Goal: Task Accomplishment & Management: Manage account settings

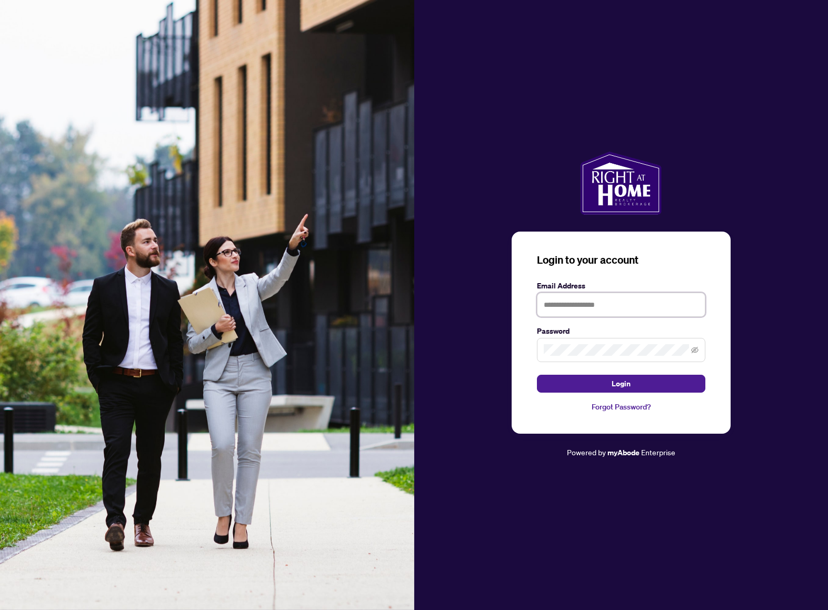
click at [605, 304] on input "text" at bounding box center [621, 305] width 168 height 24
type input "**********"
click at [613, 377] on span "Login" at bounding box center [621, 383] width 19 height 17
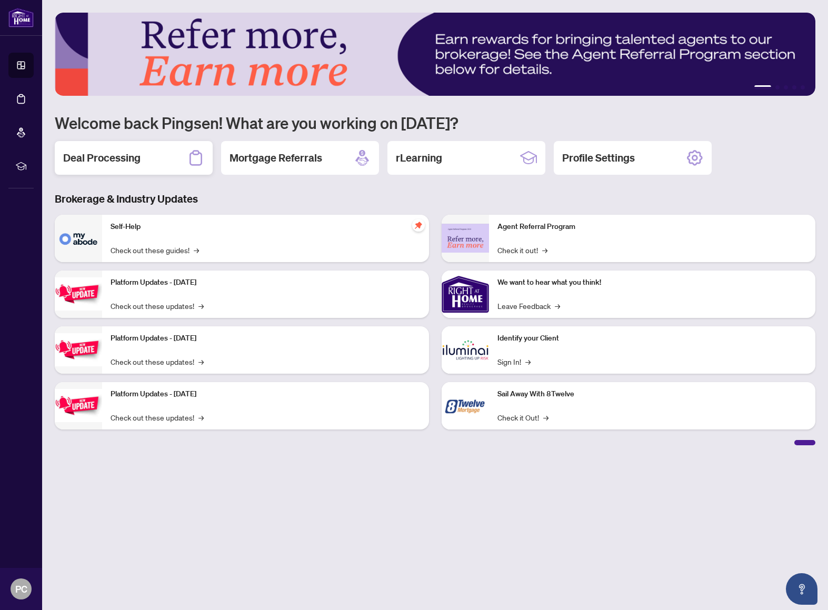
click at [155, 160] on div "Deal Processing" at bounding box center [134, 158] width 158 height 34
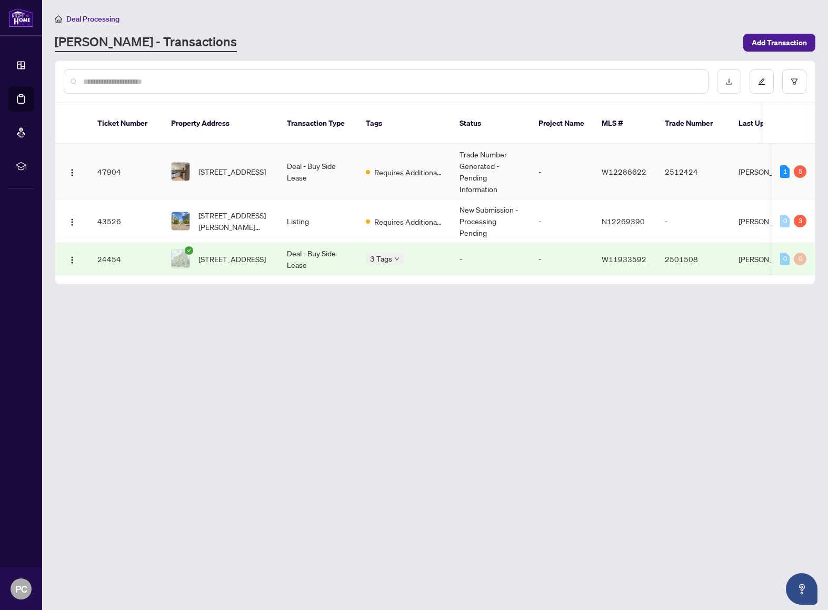
click at [423, 168] on td "Requires Additional Docs" at bounding box center [404, 171] width 94 height 55
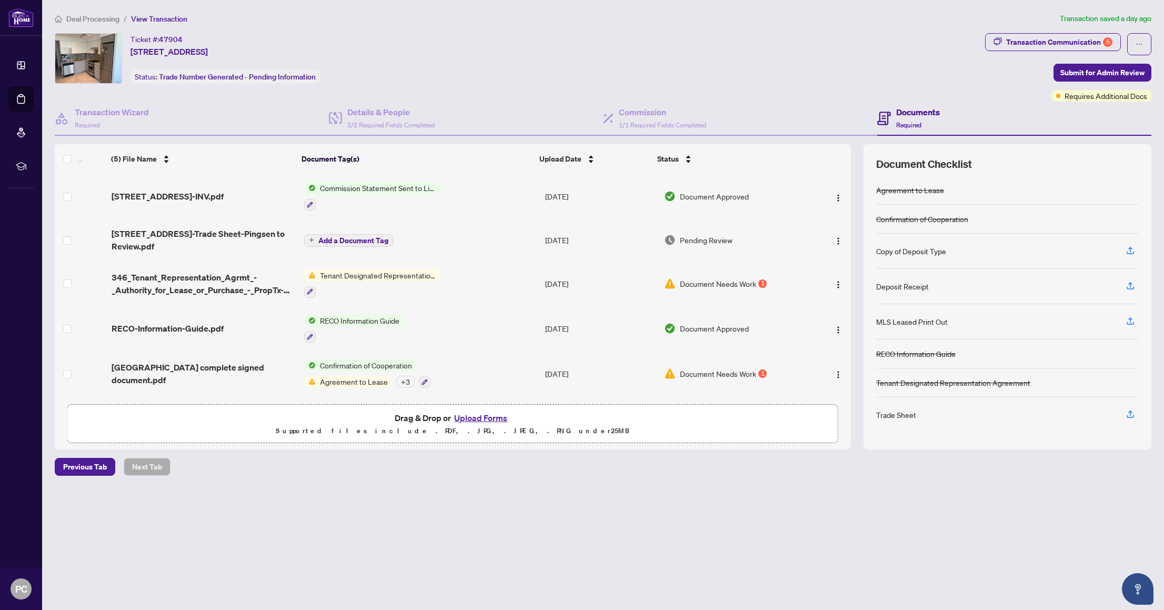
scroll to position [6, 0]
click at [728, 282] on td "Document Needs Work 1" at bounding box center [734, 283] width 149 height 45
click at [722, 367] on span "Document Needs Work" at bounding box center [718, 373] width 76 height 12
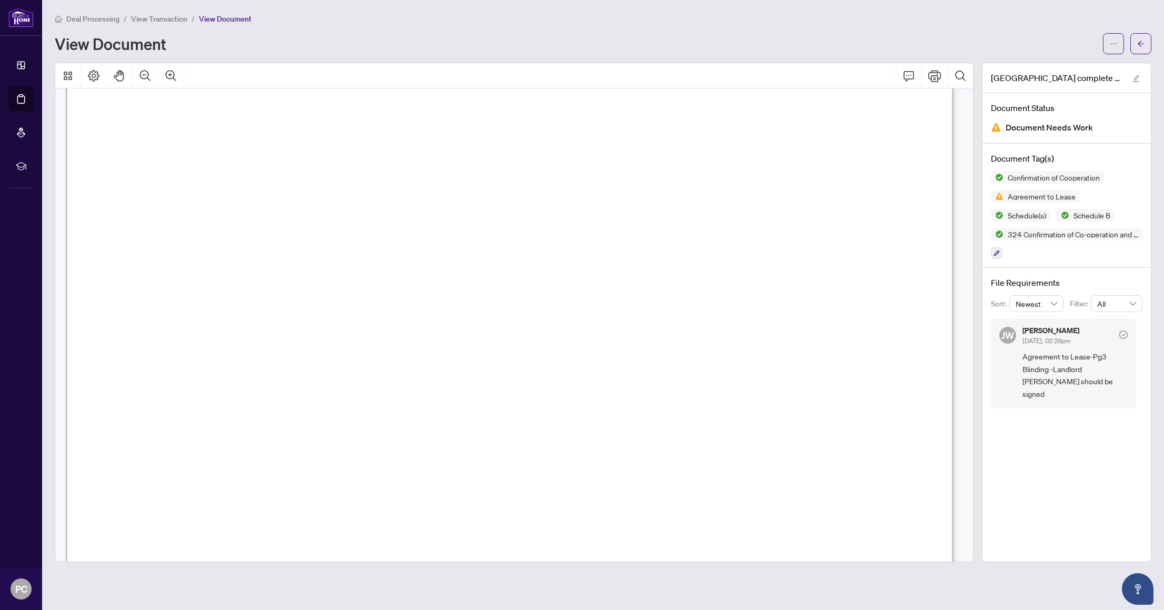
scroll to position [7775, 0]
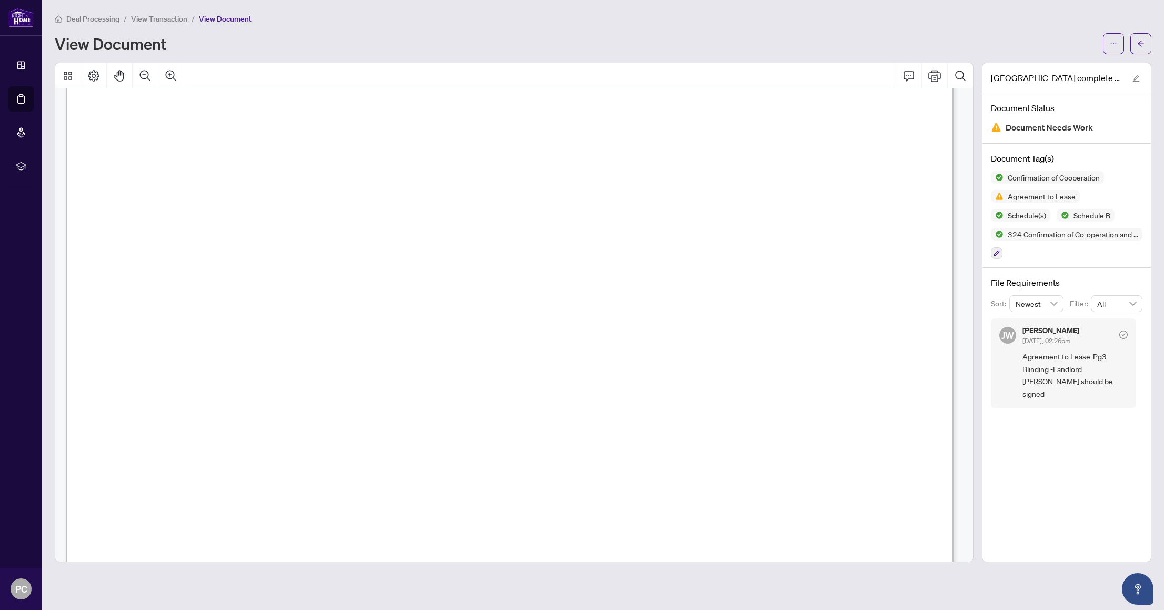
scroll to position [3354, 0]
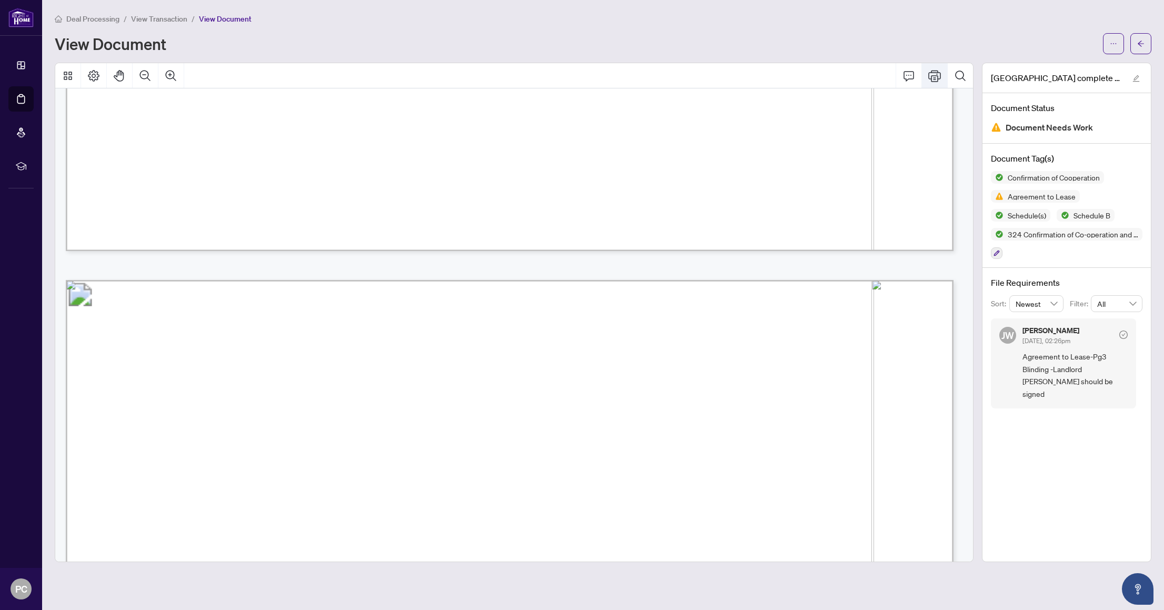
click at [827, 84] on button "Print" at bounding box center [934, 75] width 25 height 25
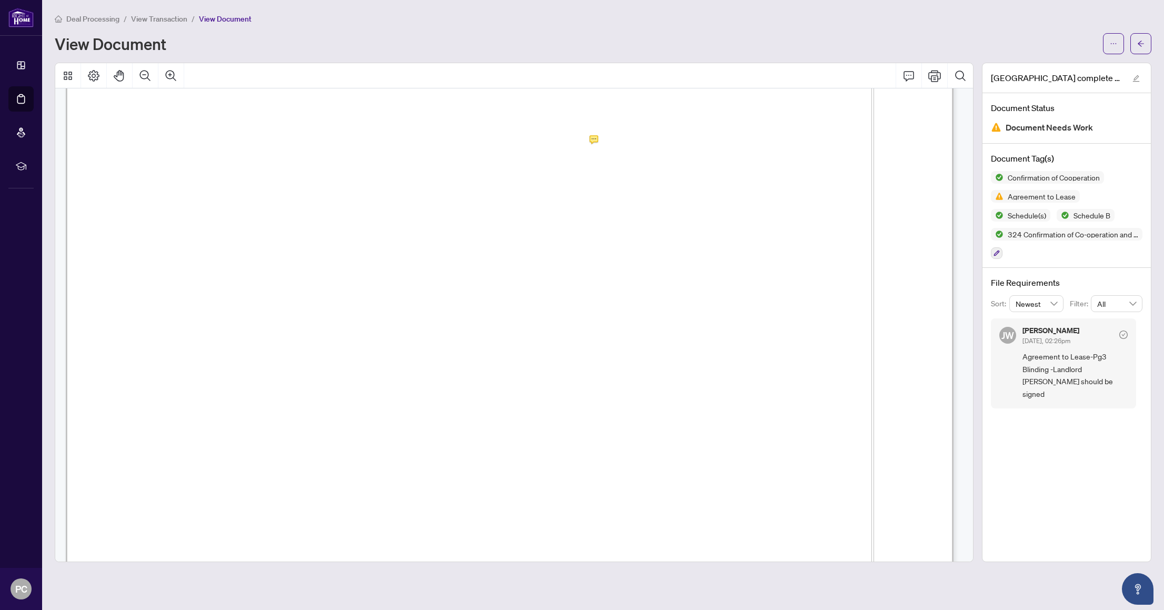
scroll to position [2469, 0]
click at [722, 24] on div "Deal Processing / View Transaction / View Document View Document" at bounding box center [603, 34] width 1097 height 42
click at [827, 45] on icon "arrow-left" at bounding box center [1141, 43] width 7 height 7
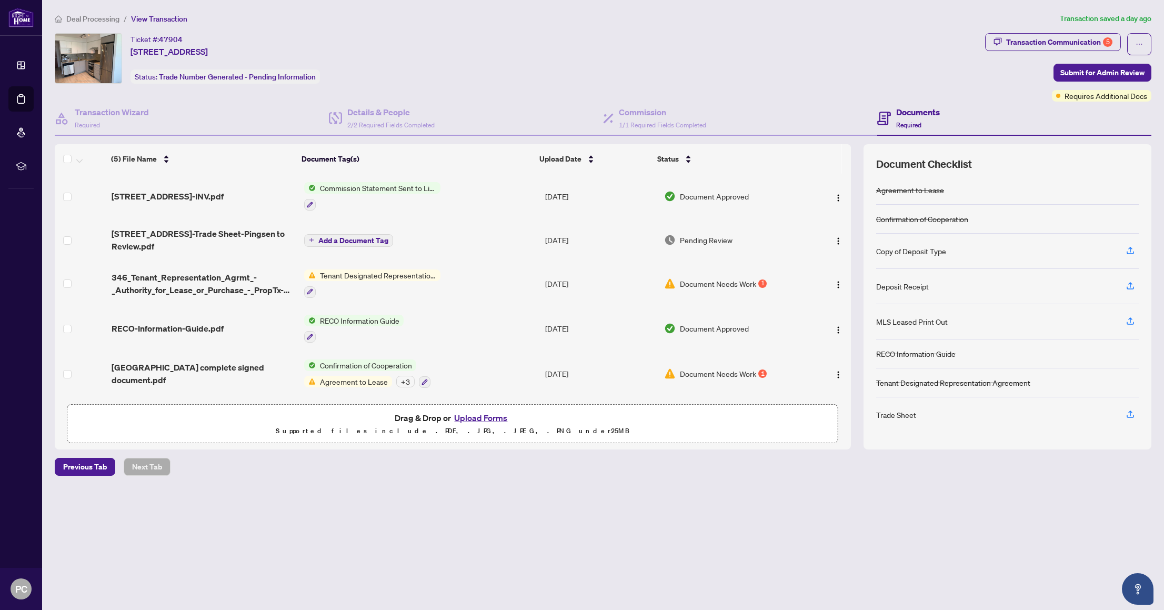
click at [238, 236] on span "[STREET_ADDRESS]-Trade Sheet-Pingsen to Review.pdf" at bounding box center [204, 239] width 184 height 25
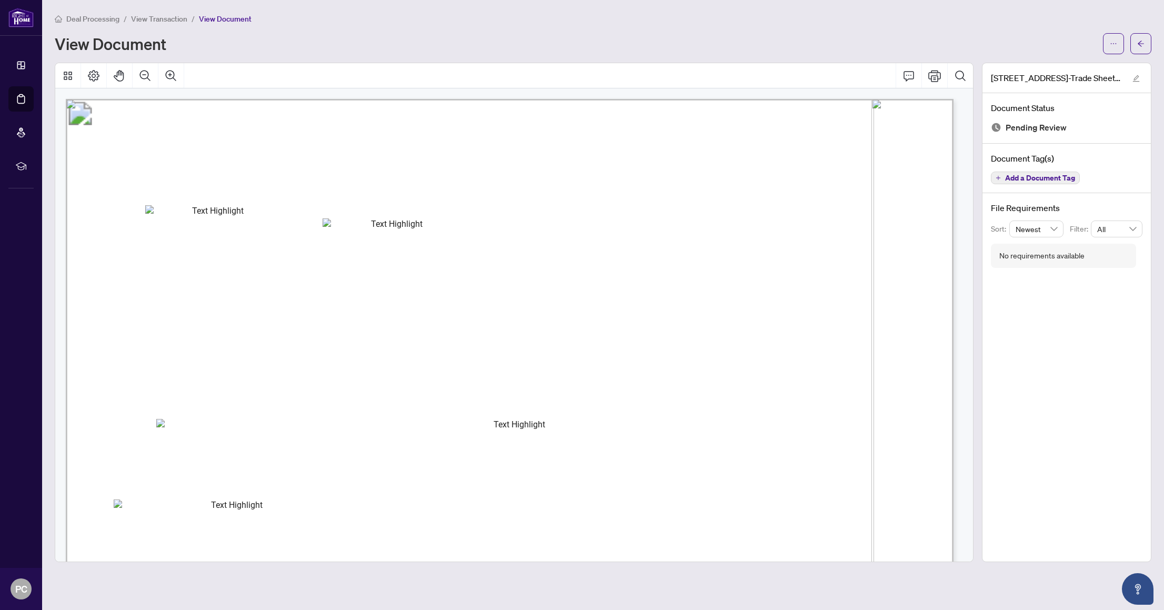
drag, startPoint x: 964, startPoint y: 242, endPoint x: 966, endPoint y: 262, distance: 19.6
click at [827, 262] on div "Right at Home Realty 2512424 [STREET_ADDRESS] Property: Type: RESIDENTIAL Class…" at bounding box center [514, 324] width 918 height 473
click at [227, 181] on span "RESIDENTIAL" at bounding box center [214, 180] width 75 height 11
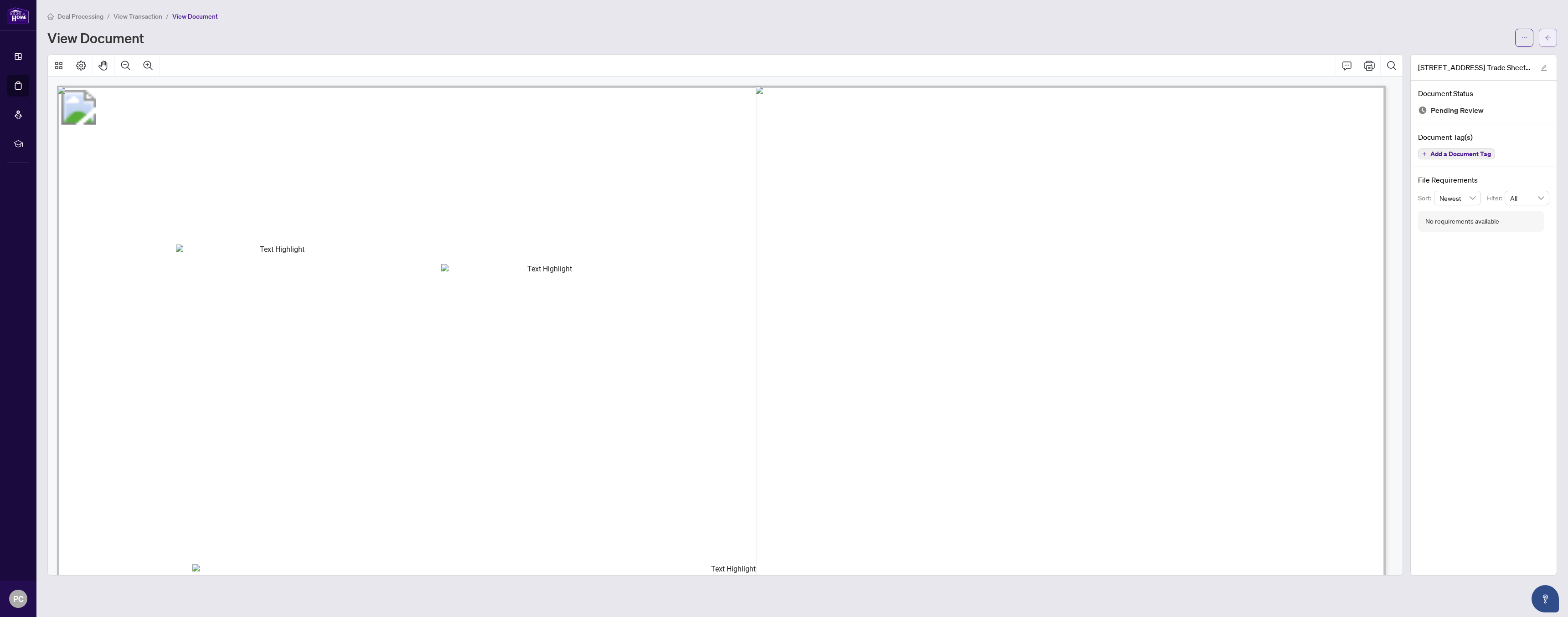
click at [716, 39] on icon "arrow-left" at bounding box center [1547, 37] width 6 height 6
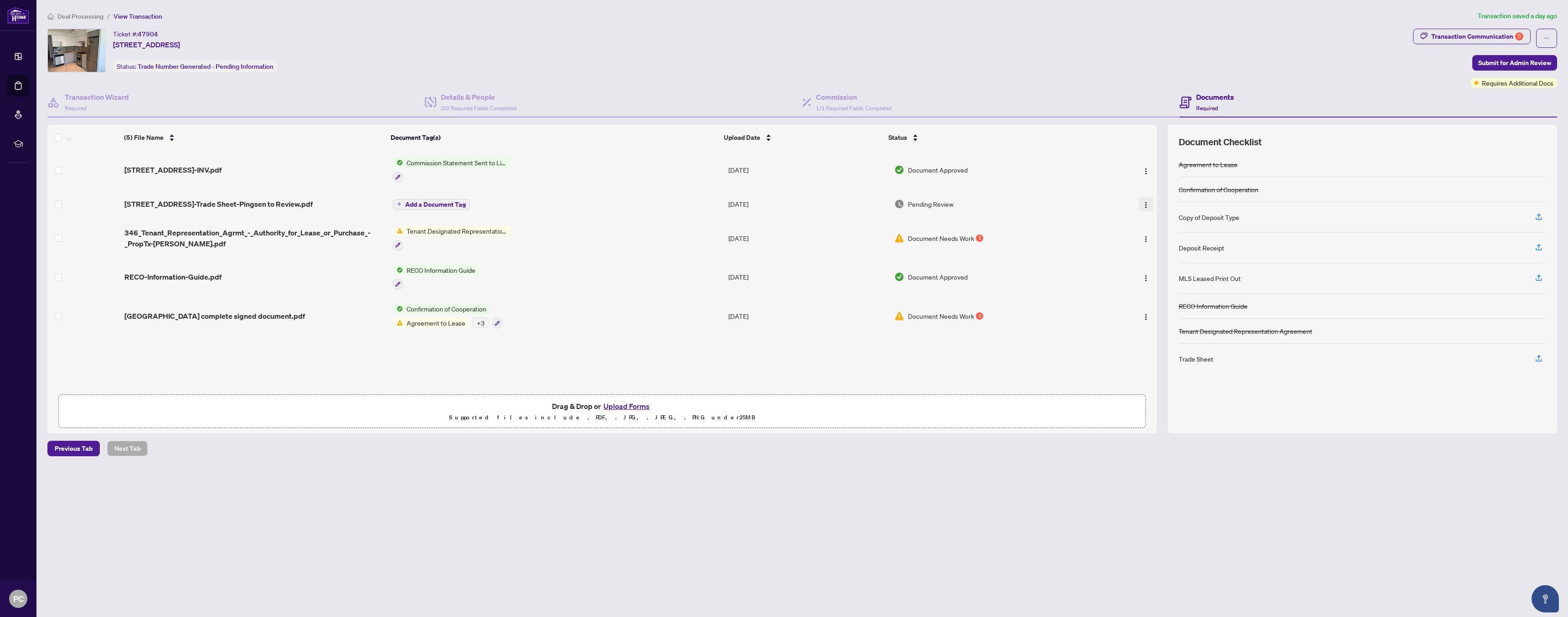
click at [716, 200] on span "button" at bounding box center [1145, 204] width 7 height 10
click at [716, 255] on li "Download" at bounding box center [1181, 250] width 98 height 15
